Goal: Task Accomplishment & Management: Use online tool/utility

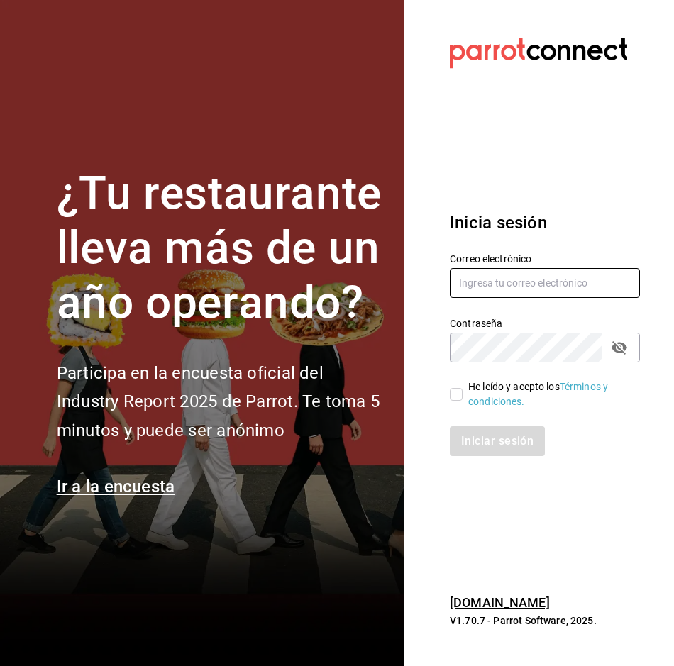
type input "[PERSON_NAME][EMAIL_ADDRESS][PERSON_NAME][DOMAIN_NAME]"
click at [457, 393] on input "He leído y acepto los Términos y condiciones." at bounding box center [455, 394] width 13 height 13
checkbox input "true"
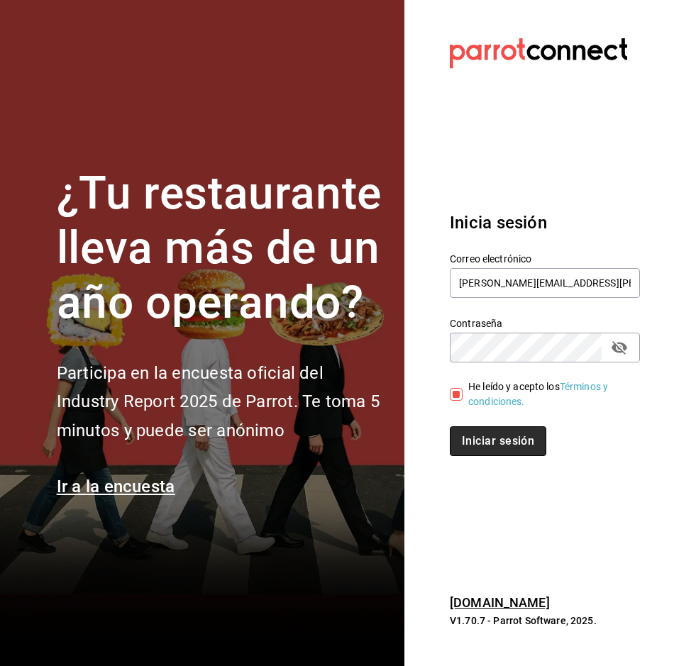
click at [484, 444] on button "Iniciar sesión" at bounding box center [497, 441] width 96 height 30
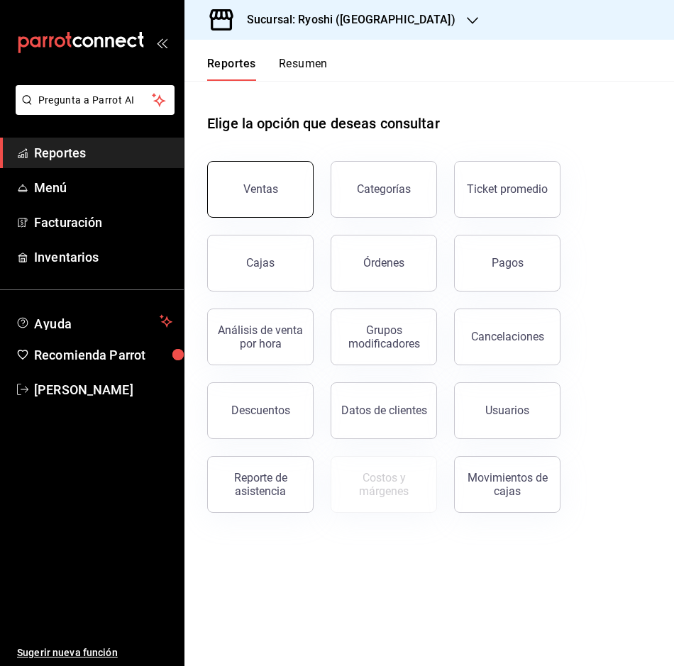
click at [247, 179] on button "Ventas" at bounding box center [260, 189] width 106 height 57
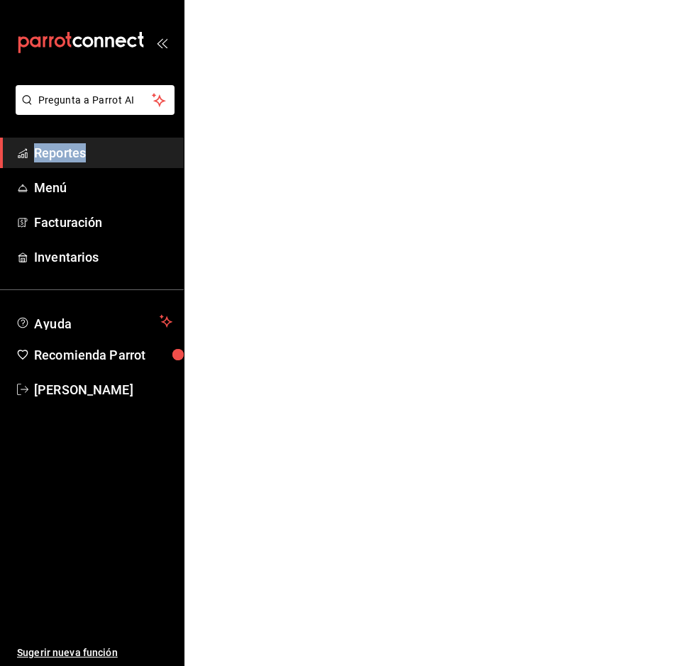
click at [247, 0] on html "Pregunta a Parrot AI Reportes Menú Facturación Inventarios Ayuda Recomienda Par…" at bounding box center [337, 0] width 674 height 0
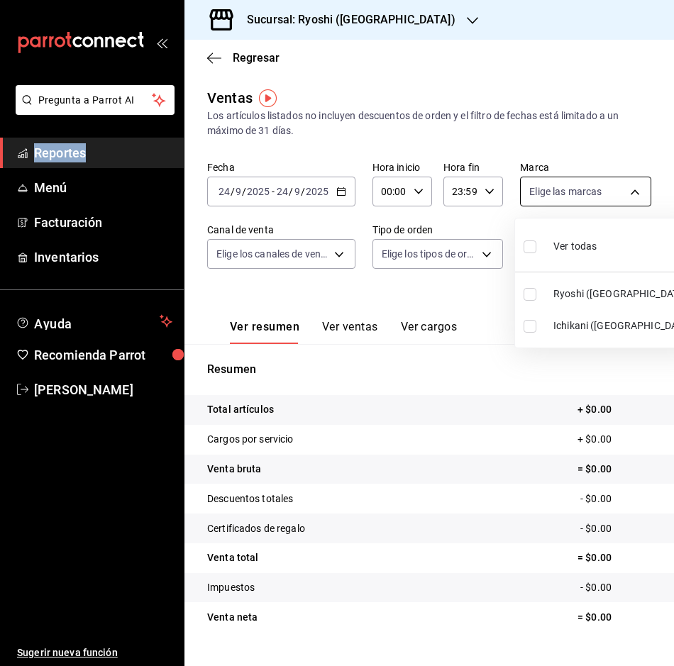
click at [621, 189] on body "Pregunta a Parrot AI Reportes Menú Facturación Inventarios Ayuda Recomienda Par…" at bounding box center [337, 333] width 674 height 666
click at [532, 289] on input "checkbox" at bounding box center [529, 294] width 13 height 13
checkbox input "true"
type input "26ca50e5-a845-484f-a54e-8a4432b79f59"
click at [429, 290] on div at bounding box center [337, 333] width 674 height 666
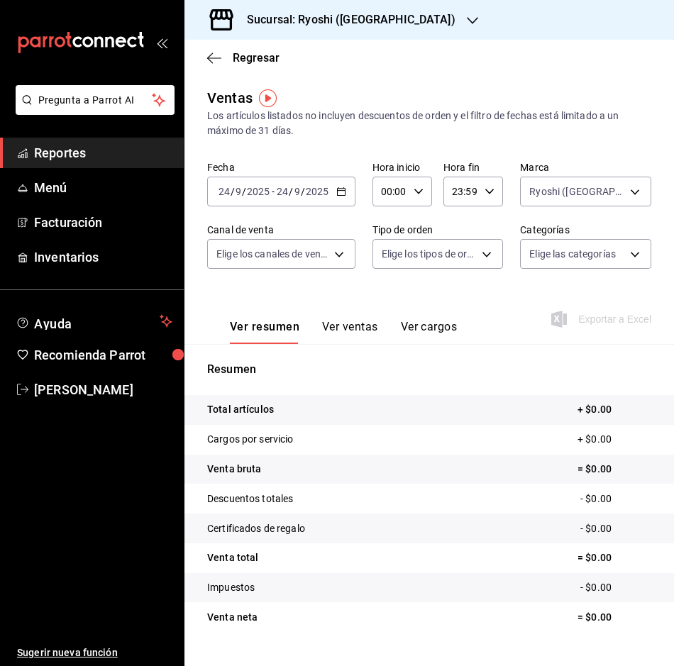
click at [337, 191] on \(Stroke\) "button" at bounding box center [341, 192] width 9 height 8
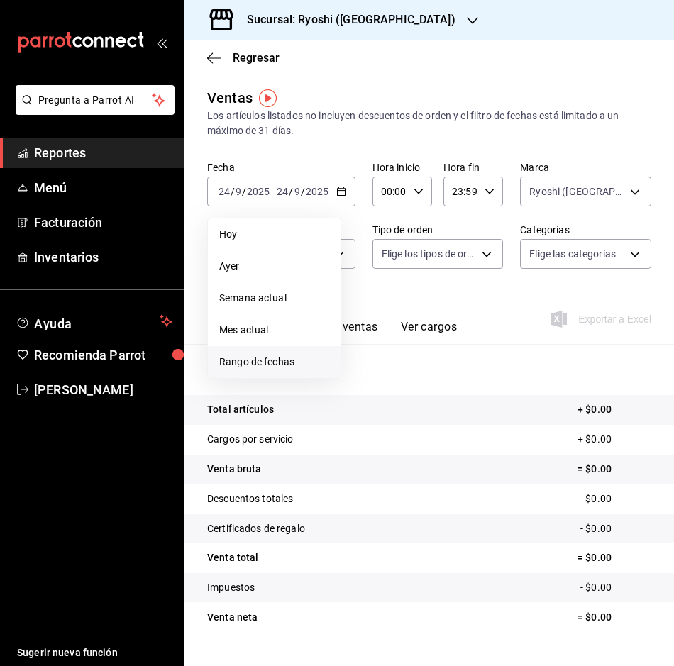
click at [264, 361] on span "Rango de fechas" at bounding box center [274, 361] width 110 height 15
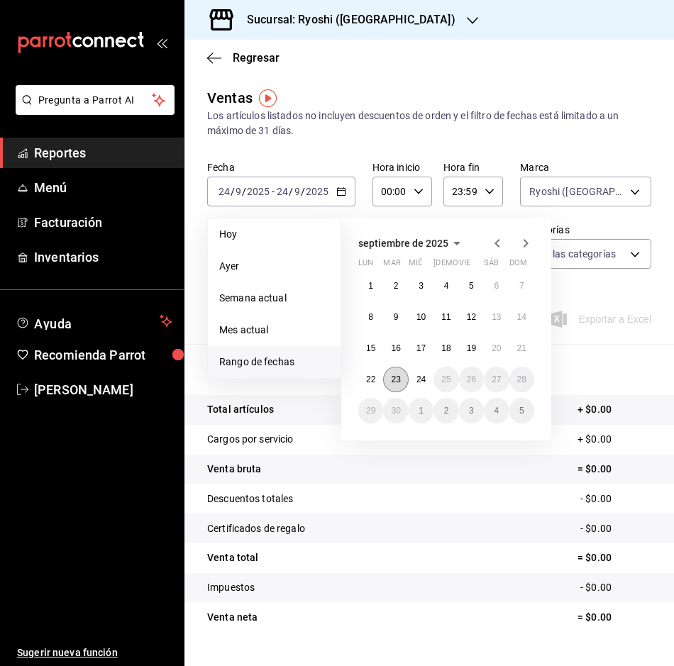
click at [400, 379] on abbr "23" at bounding box center [395, 379] width 9 height 10
click at [428, 377] on button "24" at bounding box center [420, 380] width 25 height 26
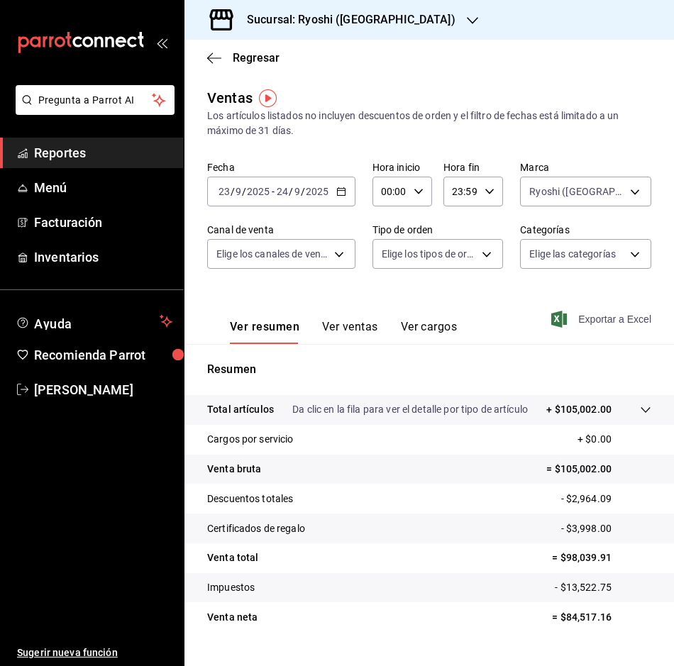
click at [588, 314] on span "Exportar a Excel" at bounding box center [602, 319] width 97 height 17
click at [210, 59] on icon "button" at bounding box center [214, 58] width 14 height 13
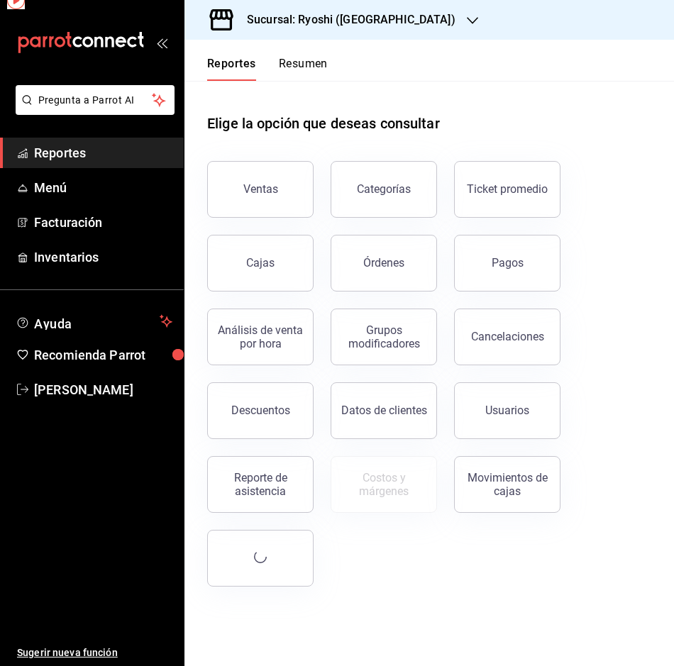
click at [210, 59] on button "Reportes" at bounding box center [231, 69] width 49 height 24
click at [268, 399] on button "Descuentos" at bounding box center [260, 410] width 106 height 57
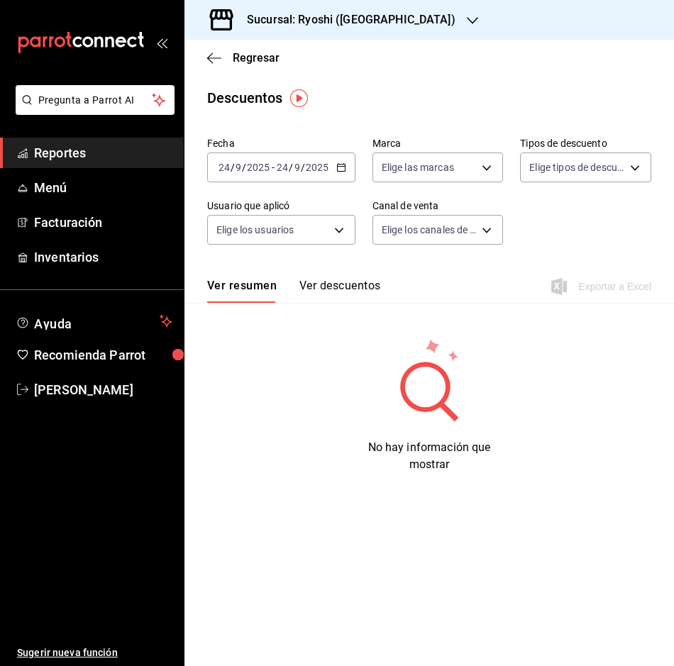
click at [337, 171] on \(Stroke\) "button" at bounding box center [341, 168] width 9 height 8
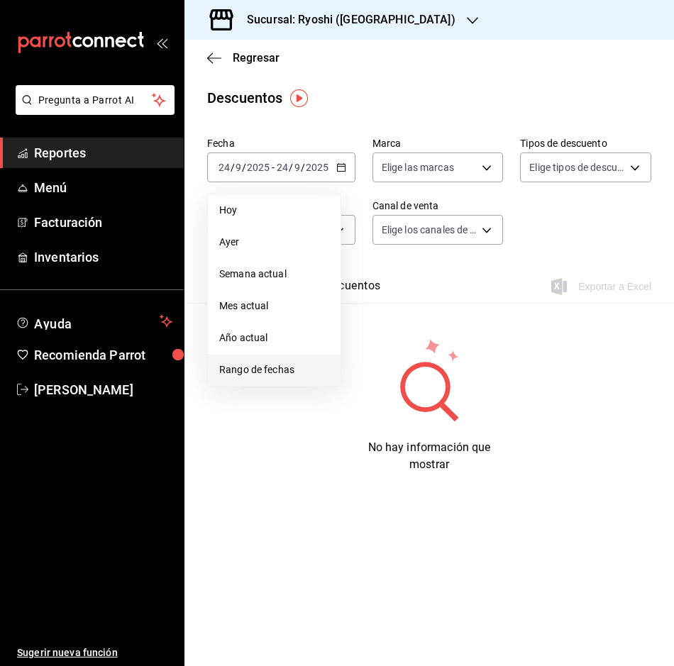
click at [267, 375] on span "Rango de fechas" at bounding box center [274, 369] width 110 height 15
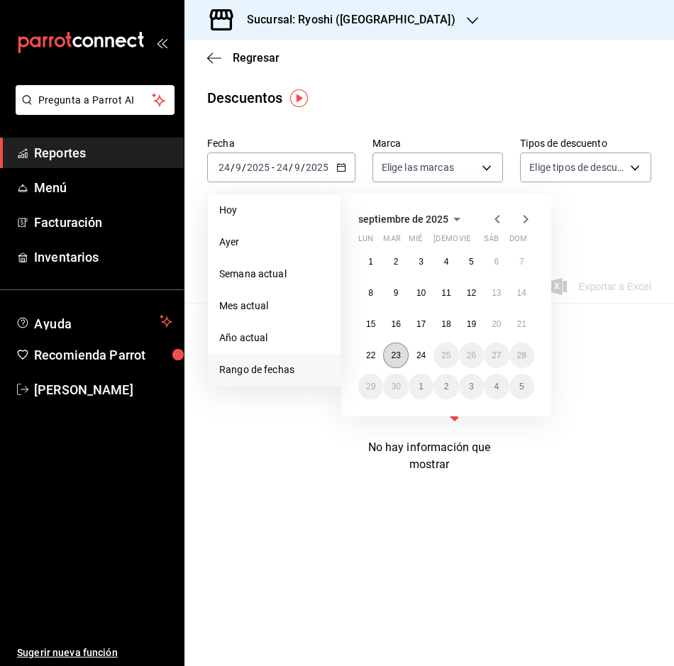
click at [398, 354] on abbr "23" at bounding box center [395, 355] width 9 height 10
click at [415, 354] on button "24" at bounding box center [420, 355] width 25 height 26
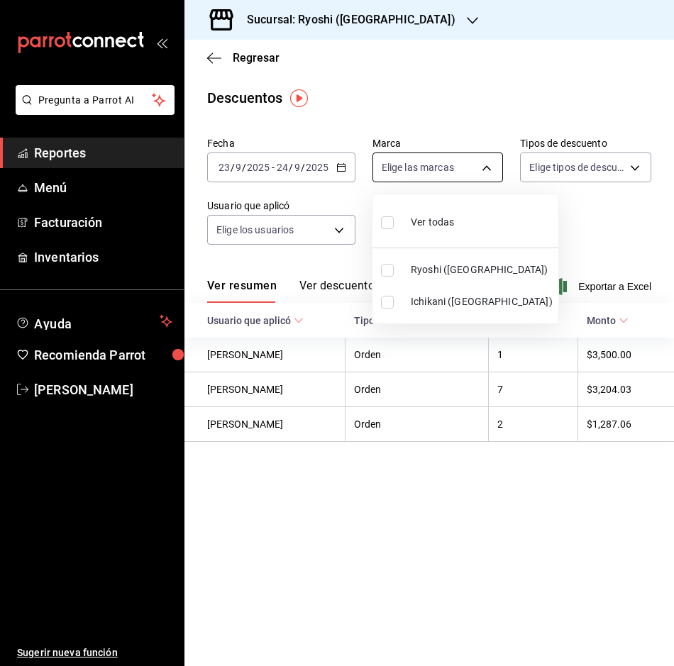
click at [488, 161] on body "Pregunta a Parrot AI Reportes Menú Facturación Inventarios Ayuda Recomienda Par…" at bounding box center [337, 333] width 674 height 666
click at [380, 274] on li "Ryoshi (Cancun)" at bounding box center [465, 270] width 186 height 32
type input "26ca50e5-a845-484f-a54e-8a4432b79f59"
checkbox input "true"
click at [583, 233] on div at bounding box center [337, 333] width 674 height 666
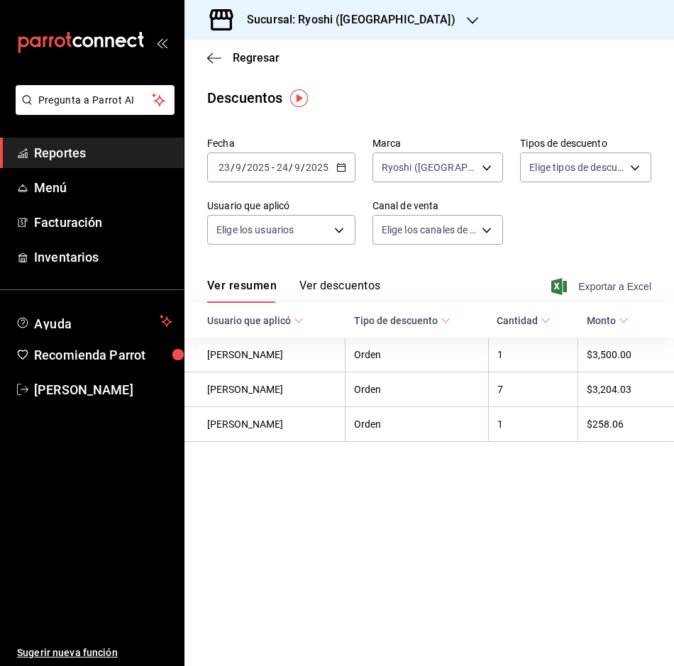
click at [615, 288] on span "Exportar a Excel" at bounding box center [602, 286] width 97 height 17
click at [209, 59] on icon "button" at bounding box center [214, 58] width 14 height 13
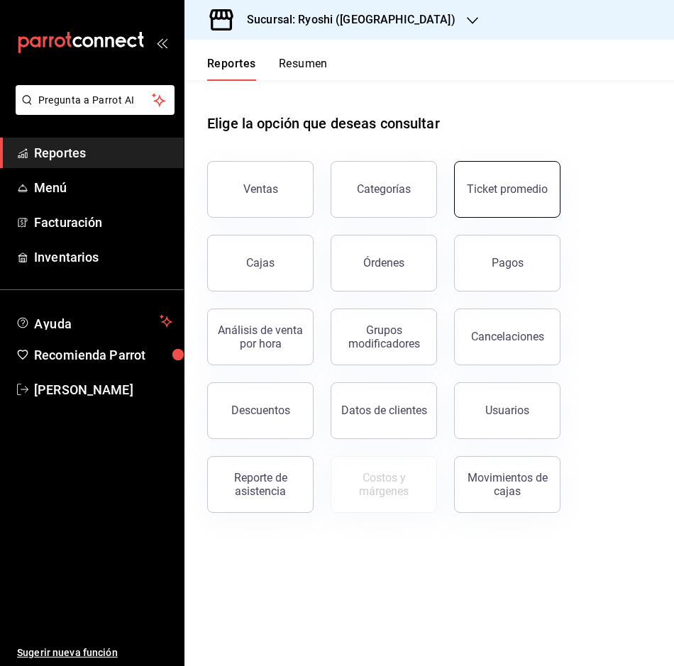
click at [508, 169] on button "Ticket promedio" at bounding box center [507, 189] width 106 height 57
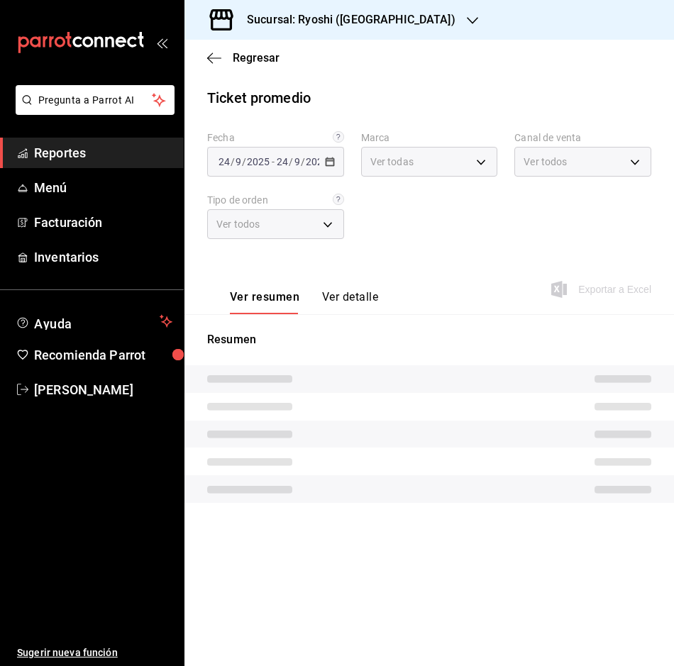
click at [508, 169] on div "Fecha 2025-09-24 24 / 9 / 2025 - 2025-09-24 24 / 9 / 2025 Marca Ver todas Canal…" at bounding box center [429, 193] width 444 height 125
type input "26ca50e5-a845-484f-a54e-8a4432b79f59,e80bf875-3c9c-4ad9-8c6a-14c8262011fc"
type input "PARROT,UBER_EATS,RAPPI,DIDI_FOOD,ONLINE"
type input "8361b891-a2e9-4fcd-a853-f9fc8036f76a,b76ec9ad-9f52-4de9-91c0-fd75567639de,0d81c…"
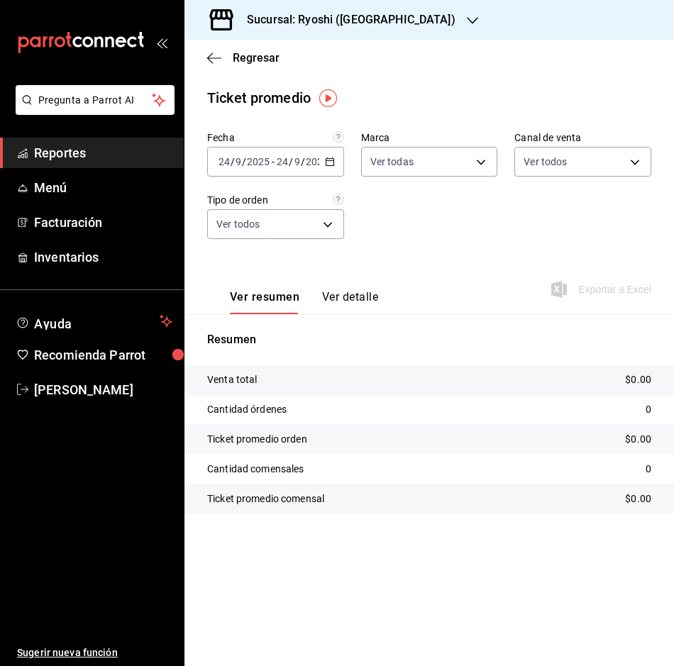
click at [333, 155] on div "2025-09-24 24 / 9 / 2025 - 2025-09-24 24 / 9 / 2025" at bounding box center [275, 162] width 137 height 30
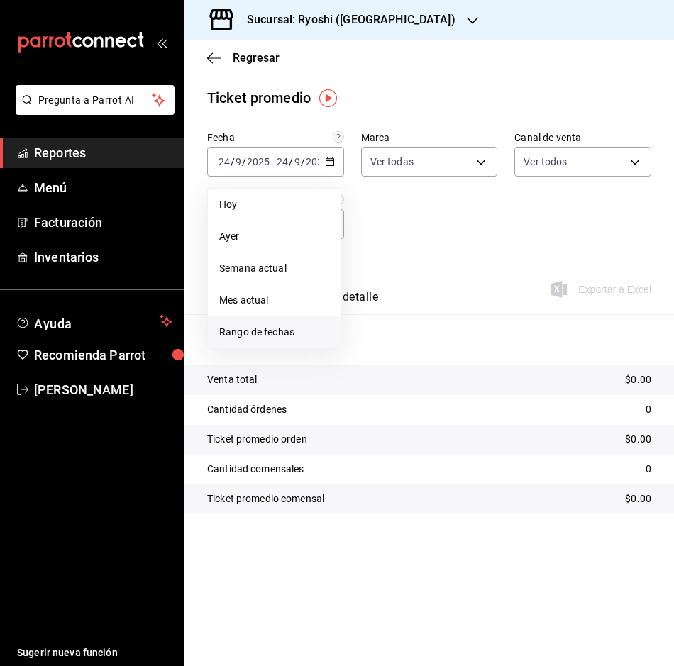
click at [266, 333] on span "Rango de fechas" at bounding box center [274, 332] width 110 height 15
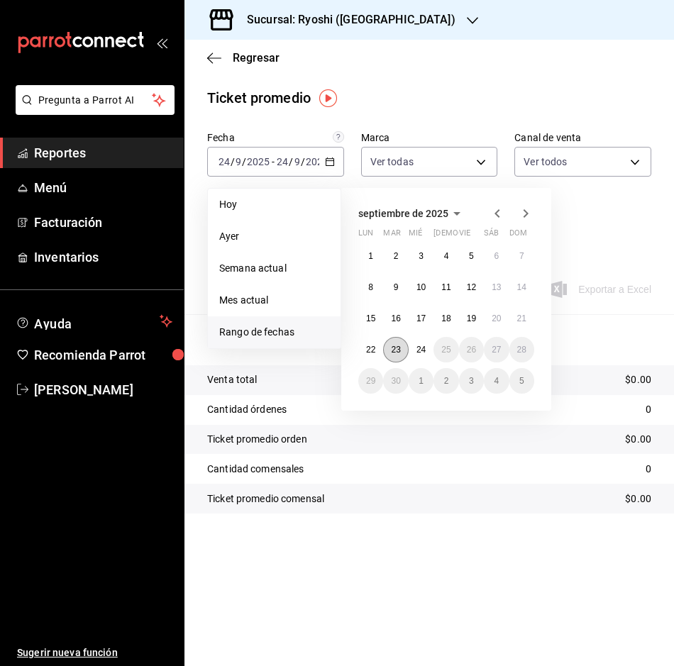
click at [398, 347] on abbr "23" at bounding box center [395, 350] width 9 height 10
click at [425, 349] on abbr "24" at bounding box center [420, 350] width 9 height 10
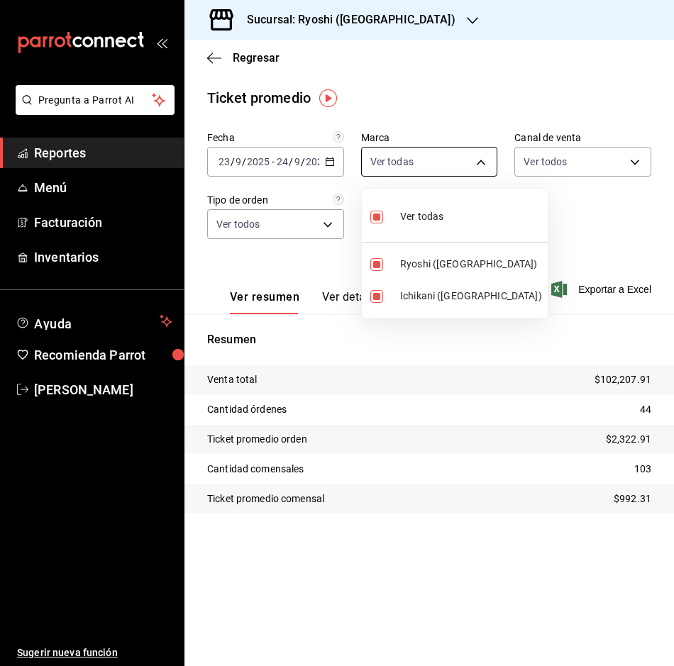
click at [475, 160] on body "Pregunta a Parrot AI Reportes Menú Facturación Inventarios Ayuda Recomienda Par…" at bounding box center [337, 333] width 674 height 666
click at [427, 289] on span "Ichikani (Cancun)" at bounding box center [471, 296] width 142 height 15
type input "26ca50e5-a845-484f-a54e-8a4432b79f59"
checkbox input "false"
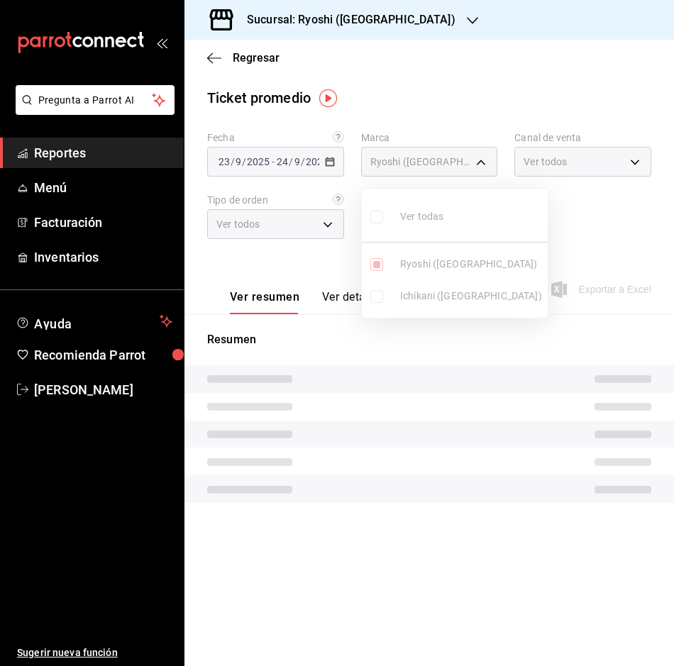
click at [544, 244] on div at bounding box center [337, 333] width 674 height 666
